Goal: Task Accomplishment & Management: Complete application form

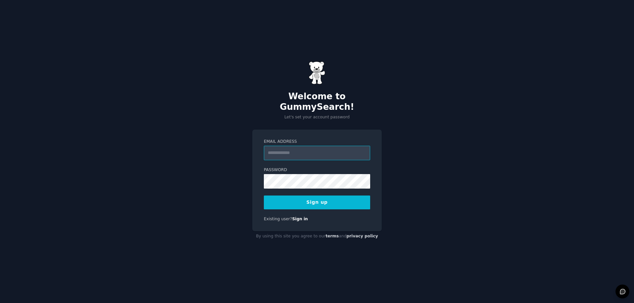
click at [288, 150] on input "Email Address" at bounding box center [317, 153] width 106 height 15
type input "**********"
click at [302, 201] on button "Sign up" at bounding box center [317, 203] width 106 height 14
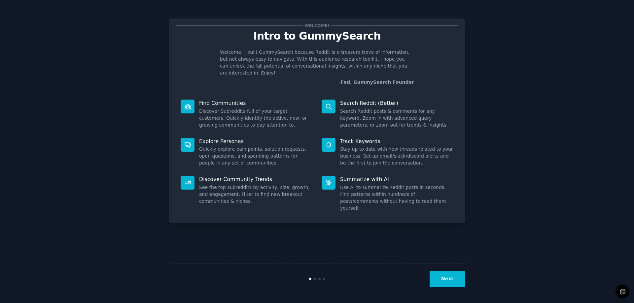
click at [449, 273] on button "Next" at bounding box center [446, 279] width 35 height 16
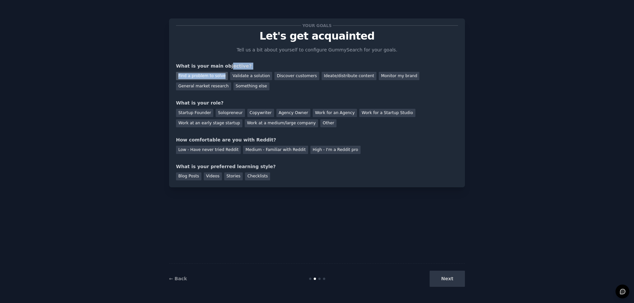
click at [222, 76] on div "What is your main objective? Find a problem to solve Validate a solution Discov…" at bounding box center [317, 77] width 282 height 28
click at [218, 78] on div "Find a problem to solve" at bounding box center [202, 76] width 52 height 8
click at [288, 75] on div "Discover customers" at bounding box center [296, 76] width 45 height 8
click at [208, 79] on div "Find a problem to solve" at bounding box center [202, 76] width 52 height 8
click at [220, 82] on div "Find a problem to solve Validate a solution Discover customers Ideate/distribut…" at bounding box center [317, 80] width 282 height 21
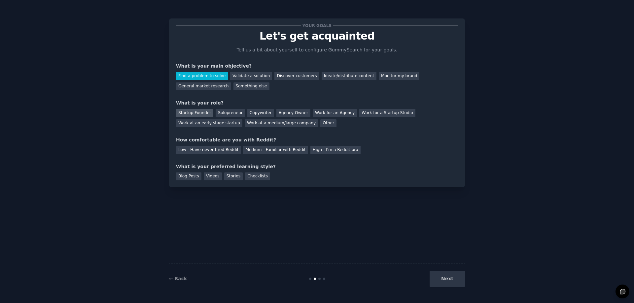
click at [195, 110] on div "Startup Founder" at bounding box center [194, 113] width 37 height 8
click at [231, 115] on div "Solopreneur" at bounding box center [230, 113] width 29 height 8
click at [262, 147] on div "Medium - Familiar with Reddit" at bounding box center [275, 150] width 65 height 8
click at [187, 176] on div "Blog Posts" at bounding box center [188, 177] width 25 height 8
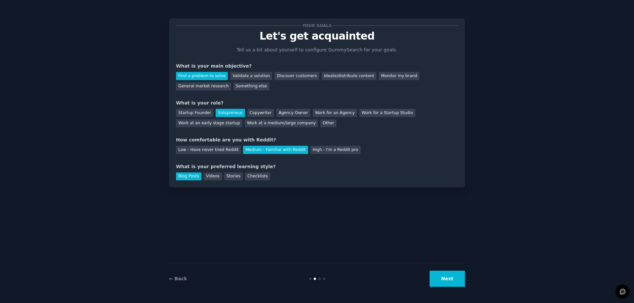
click at [462, 282] on button "Next" at bounding box center [446, 279] width 35 height 16
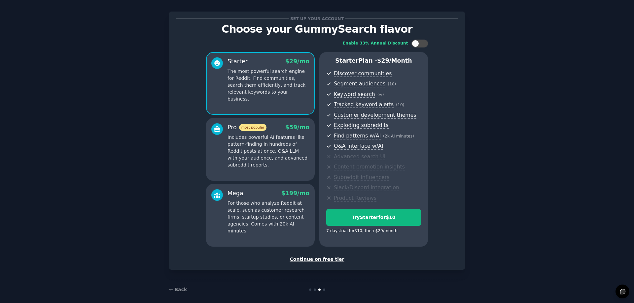
scroll to position [13, 0]
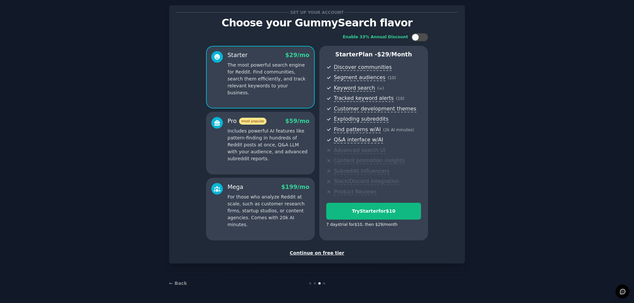
click at [323, 252] on div "Continue on free tier" at bounding box center [317, 253] width 282 height 7
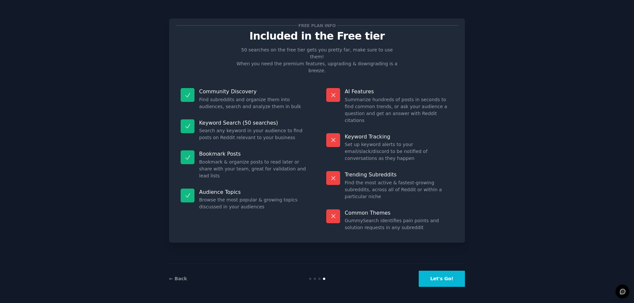
click at [456, 283] on button "Let's Go!" at bounding box center [442, 279] width 46 height 16
